Goal: Communication & Community: Answer question/provide support

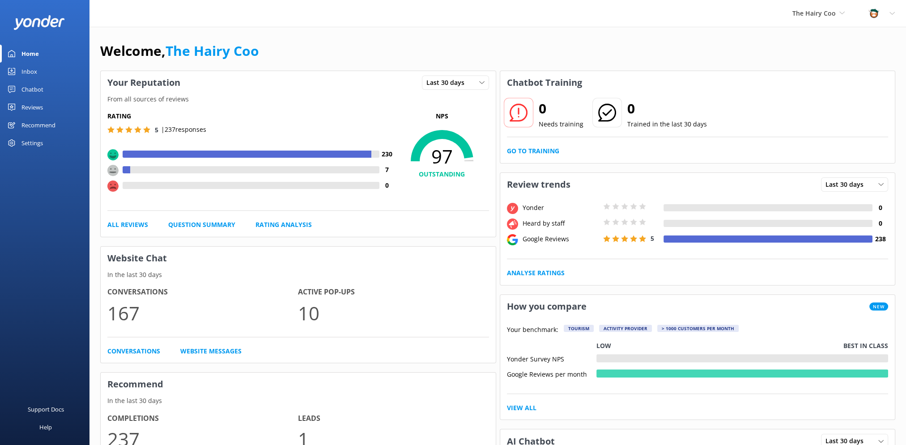
click at [22, 71] on div "Inbox" at bounding box center [29, 72] width 16 height 18
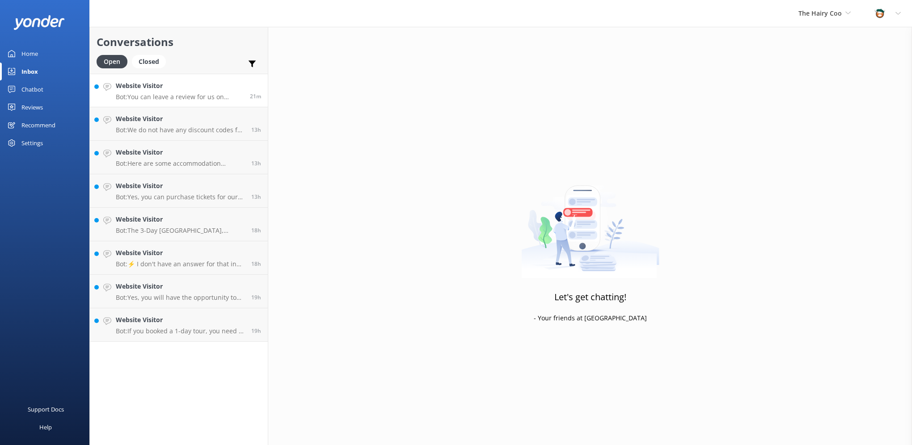
click at [170, 97] on p "Bot: You can leave a review for us on Google, TripAdvisor, GetYourGuide, and Fa…" at bounding box center [179, 97] width 127 height 8
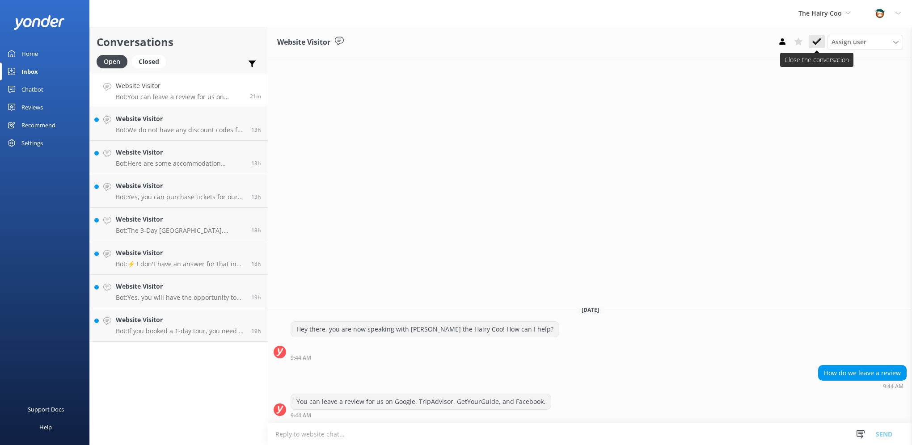
click at [812, 38] on button at bounding box center [817, 41] width 16 height 13
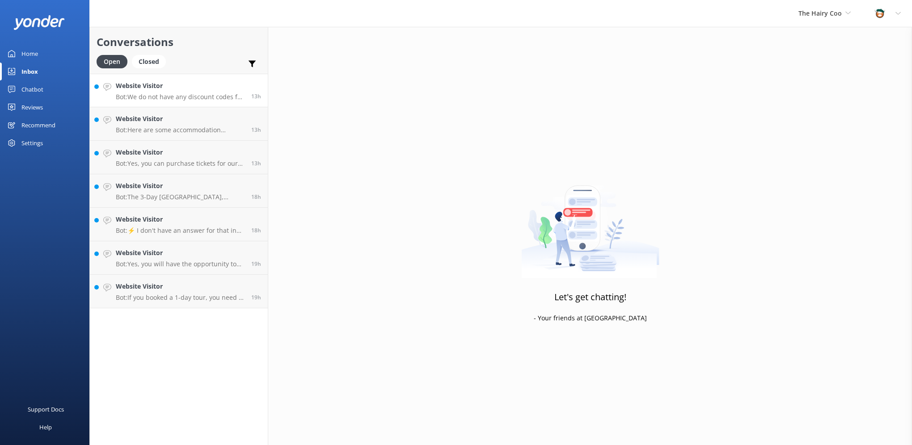
click at [184, 95] on p "Bot: We do not have any discount codes for our multi-day tours." at bounding box center [180, 97] width 129 height 8
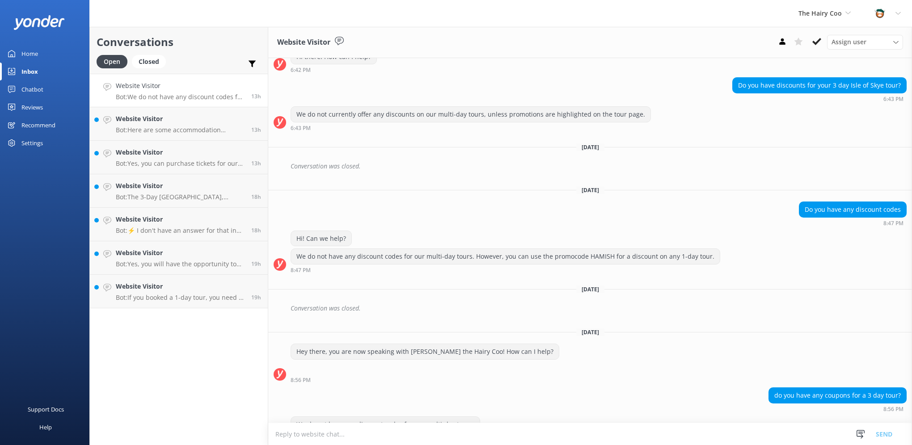
scroll to position [624, 0]
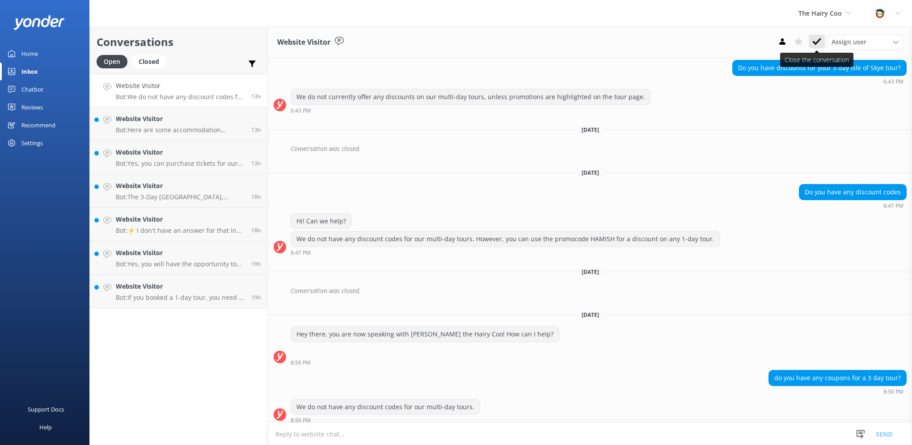
click at [819, 42] on icon at bounding box center [817, 41] width 9 height 9
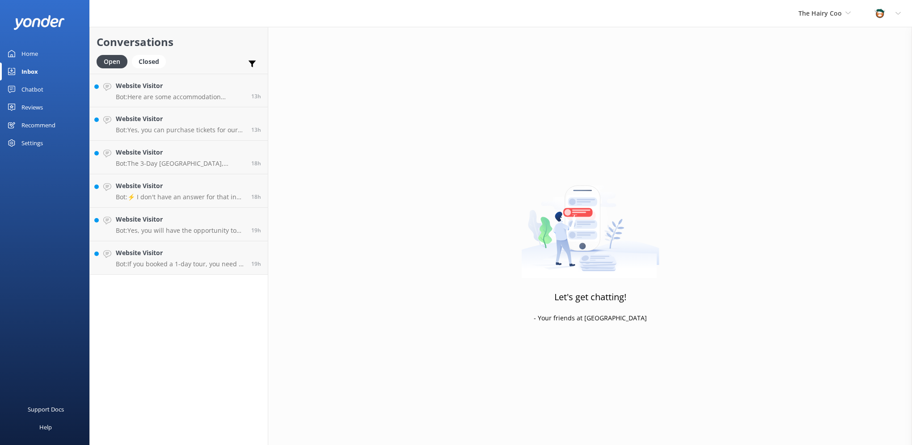
click at [177, 98] on p "Bot: Here are some accommodation options in [GEOGRAPHIC_DATA]: - Hostel: [GEOGR…" at bounding box center [180, 97] width 129 height 8
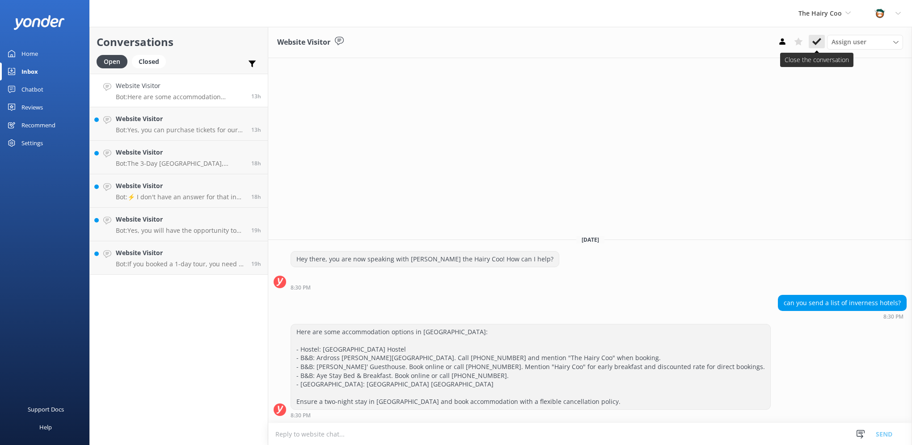
click at [816, 38] on icon at bounding box center [817, 41] width 9 height 9
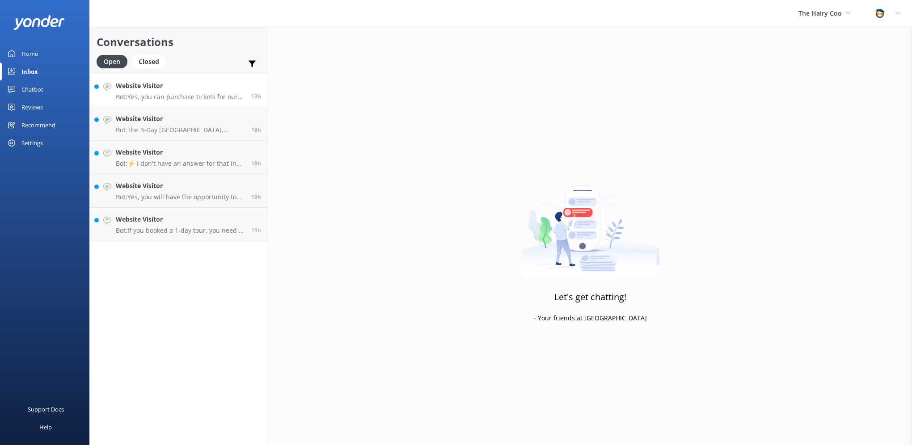
click at [154, 106] on link "Website Visitor Bot: Yes, you can purchase tickets for our tours online through…" at bounding box center [179, 91] width 178 height 34
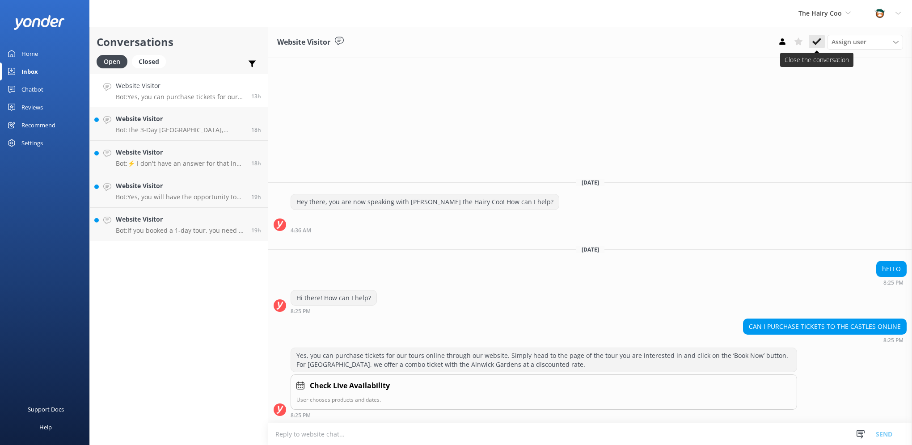
click at [818, 45] on icon at bounding box center [817, 41] width 9 height 9
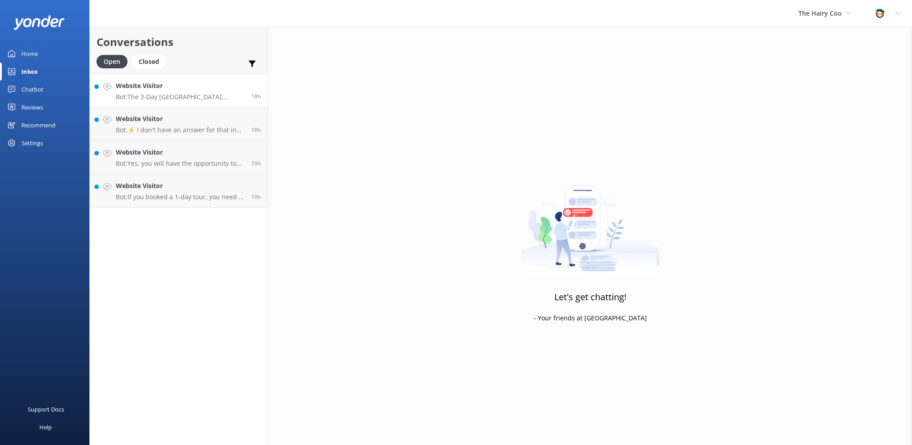
click at [154, 100] on p "Bot: The 3-Day [GEOGRAPHIC_DATA], [GEOGRAPHIC_DATA] & Highlands Tour from [GEOG…" at bounding box center [180, 97] width 129 height 8
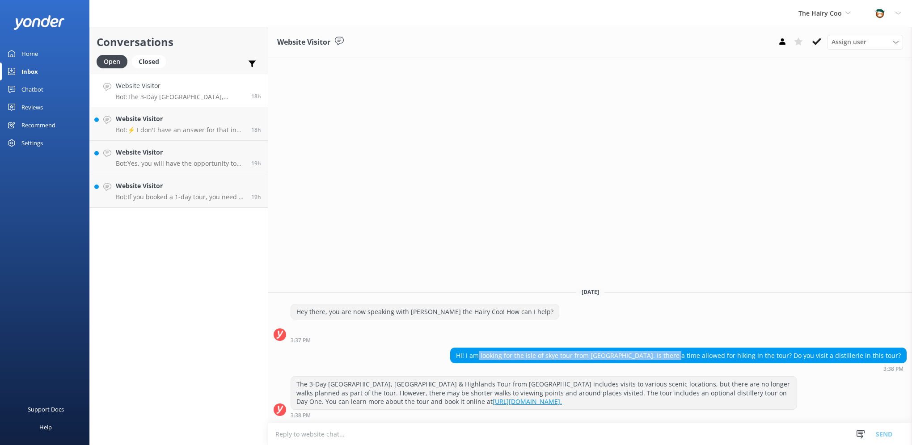
drag, startPoint x: 522, startPoint y: 354, endPoint x: 712, endPoint y: 354, distance: 189.6
click at [712, 354] on div "Hi! I am looking for the isle of skye tour from [GEOGRAPHIC_DATA]. Is there a t…" at bounding box center [679, 355] width 456 height 15
click at [694, 356] on div "Hi! I am looking for the isle of skye tour from [GEOGRAPHIC_DATA]. Is there a t…" at bounding box center [679, 355] width 456 height 15
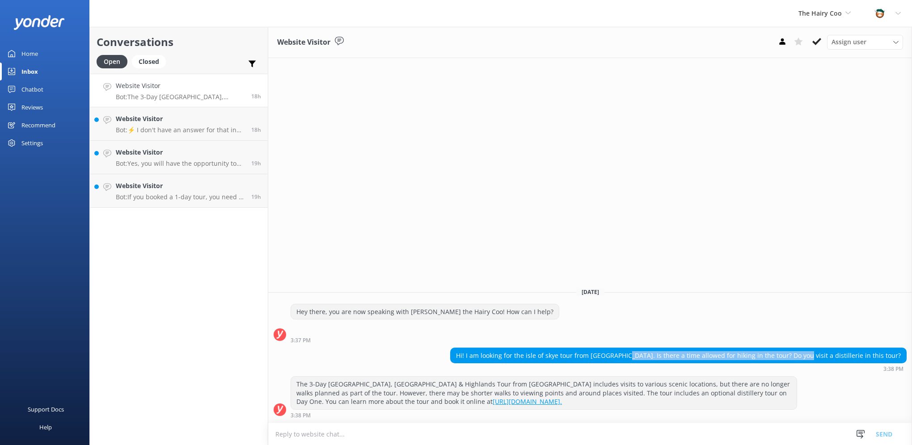
drag, startPoint x: 665, startPoint y: 355, endPoint x: 836, endPoint y: 354, distance: 170.8
click at [836, 354] on div "Hi! I am looking for the isle of skye tour from [GEOGRAPHIC_DATA]. Is there a t…" at bounding box center [679, 355] width 456 height 15
click at [819, 37] on icon at bounding box center [817, 41] width 9 height 9
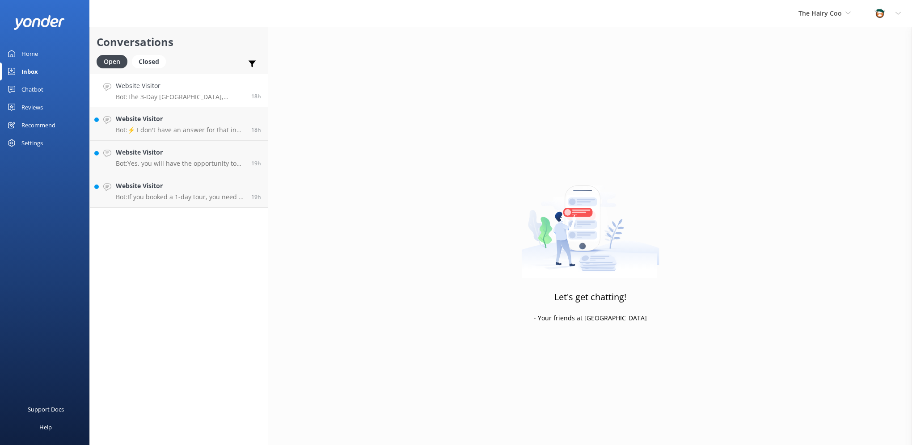
click at [189, 90] on h4 "Website Visitor" at bounding box center [180, 86] width 129 height 10
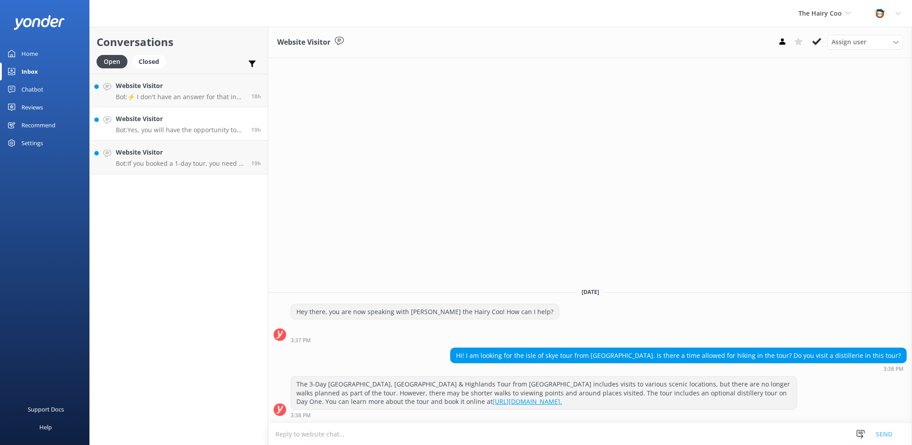
click at [158, 108] on link "Website Visitor Bot: Yes, you will have the opportunity to see Hairy Coos on th…" at bounding box center [179, 124] width 178 height 34
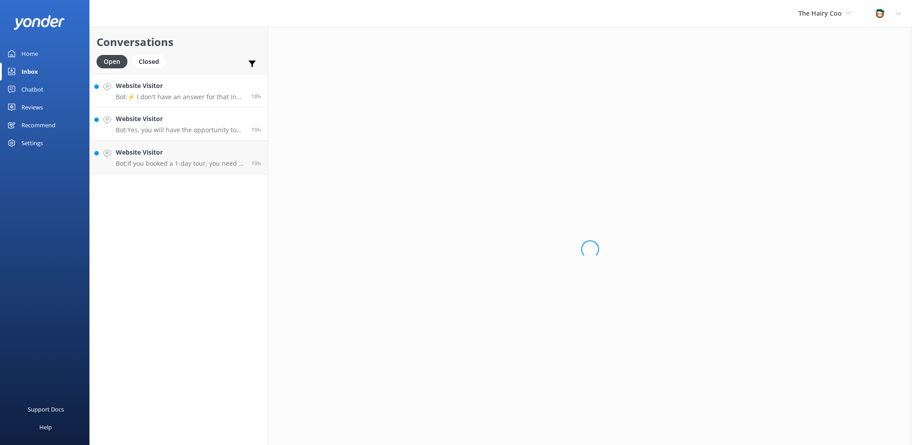
click at [170, 98] on p "Bot: ⚡ I don't have an answer for that in my knowledge base. Please try and rep…" at bounding box center [180, 97] width 129 height 8
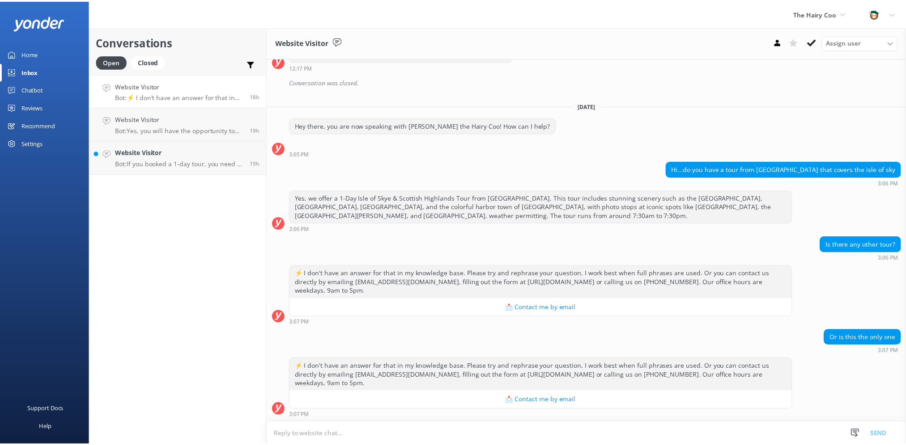
scroll to position [322, 0]
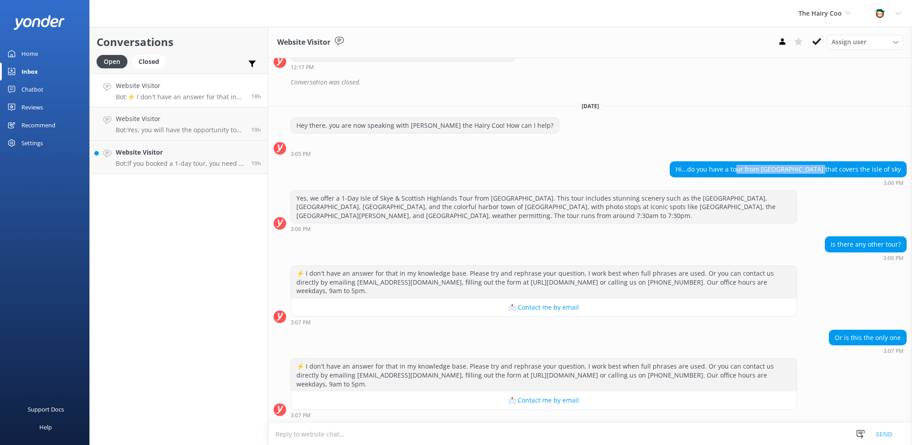
drag, startPoint x: 775, startPoint y: 165, endPoint x: 843, endPoint y: 167, distance: 68.5
click at [843, 167] on div "Hi...do you have a tour from [GEOGRAPHIC_DATA] that covers the isle of sky" at bounding box center [788, 169] width 236 height 15
click at [820, 41] on use at bounding box center [817, 41] width 9 height 7
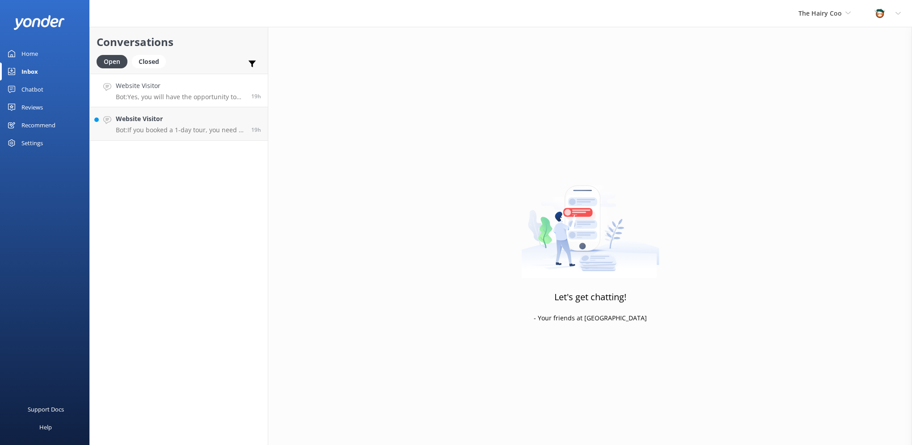
click at [158, 103] on link "Website Visitor Bot: Yes, you will have the opportunity to see Hairy Coos on th…" at bounding box center [179, 91] width 178 height 34
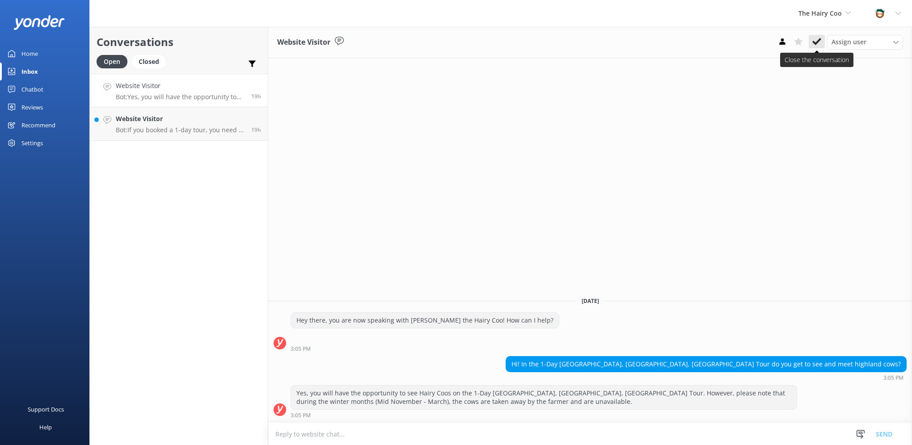
click at [816, 44] on use at bounding box center [817, 41] width 9 height 7
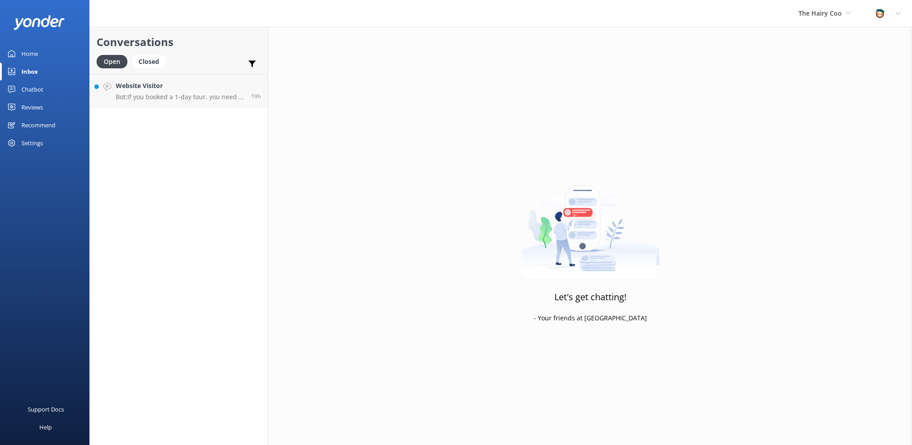
click at [227, 66] on div "Open Closed Important Assigned to me Unassigned" at bounding box center [179, 65] width 165 height 21
click at [206, 88] on h4 "Website Visitor" at bounding box center [180, 86] width 129 height 10
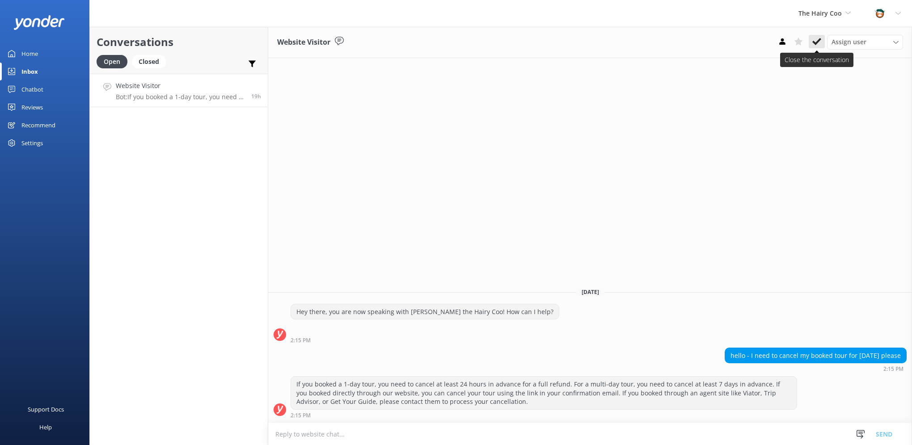
click at [820, 43] on icon at bounding box center [817, 41] width 9 height 9
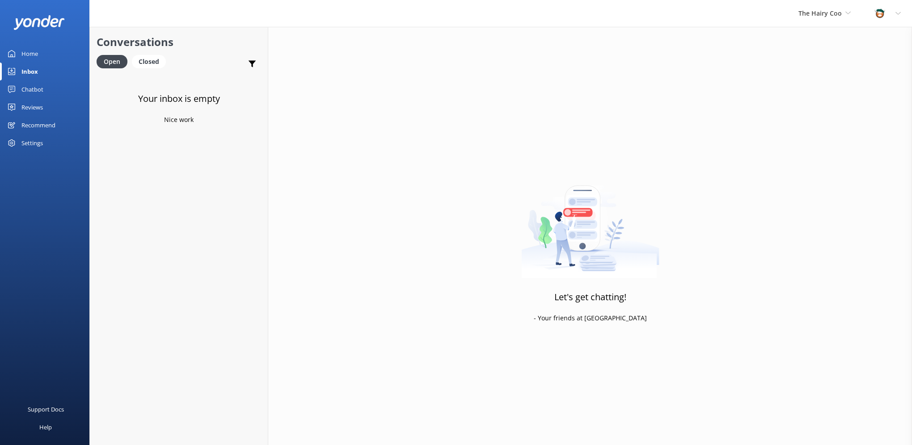
click at [39, 53] on link "Home" at bounding box center [44, 54] width 89 height 18
